Goal: Use online tool/utility

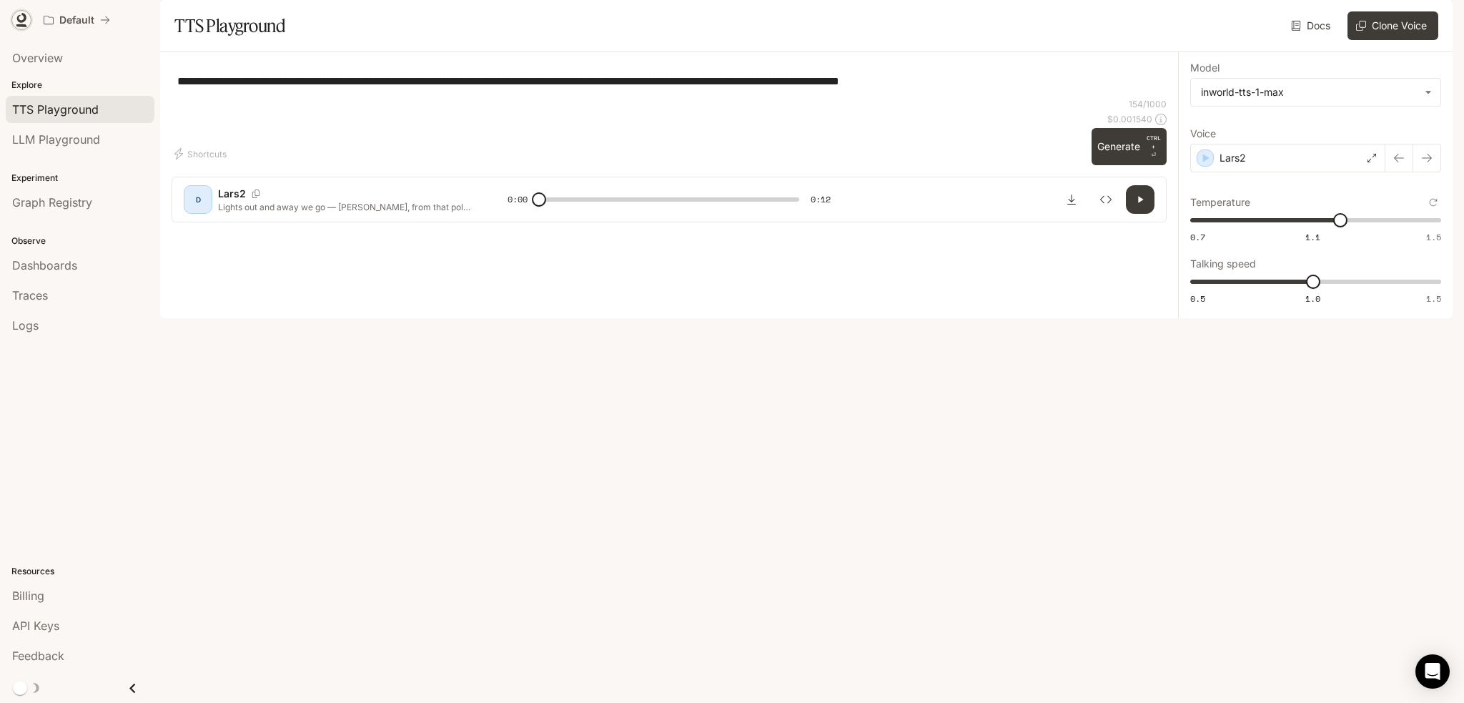
click at [17, 16] on icon at bounding box center [21, 18] width 9 height 10
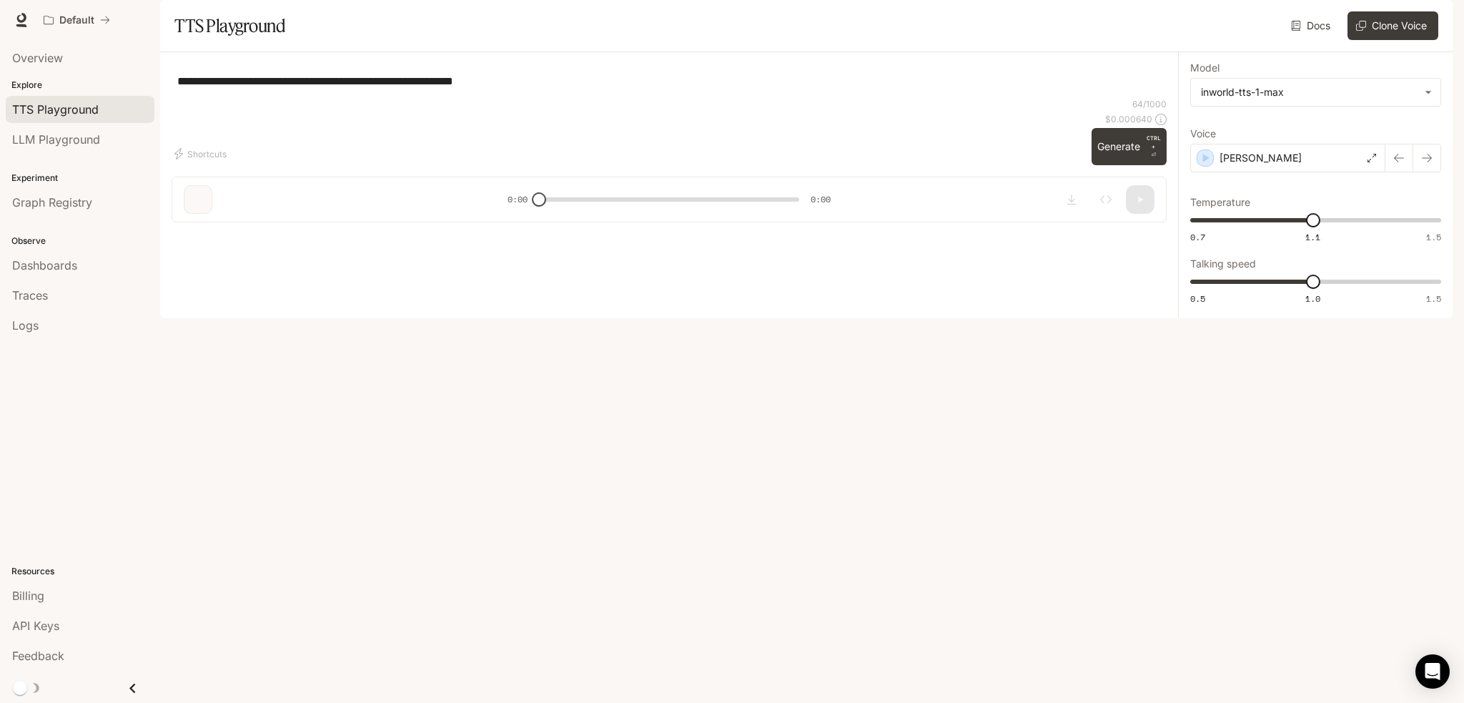
type input "****"
